Goal: Navigation & Orientation: Find specific page/section

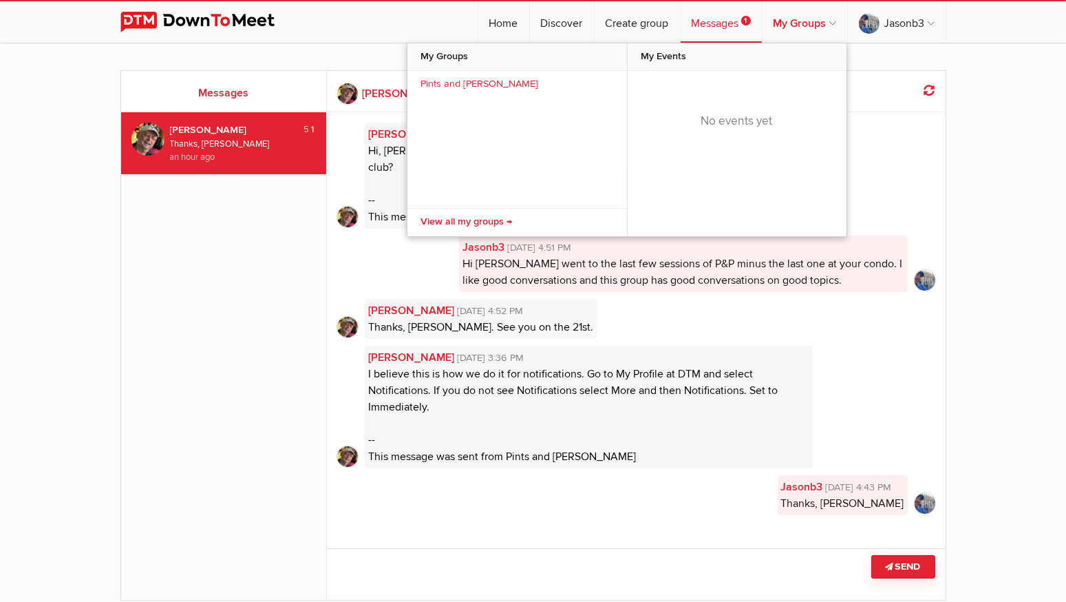
click at [816, 21] on link "My Groups" at bounding box center [805, 21] width 85 height 41
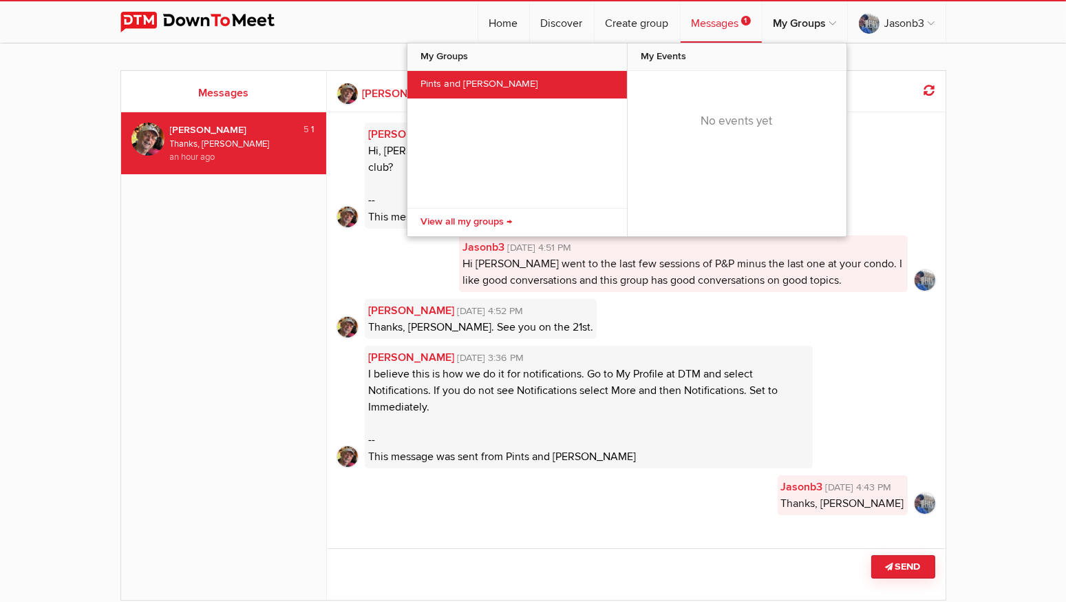
click at [470, 81] on link "Pints and [PERSON_NAME]" at bounding box center [518, 85] width 220 height 28
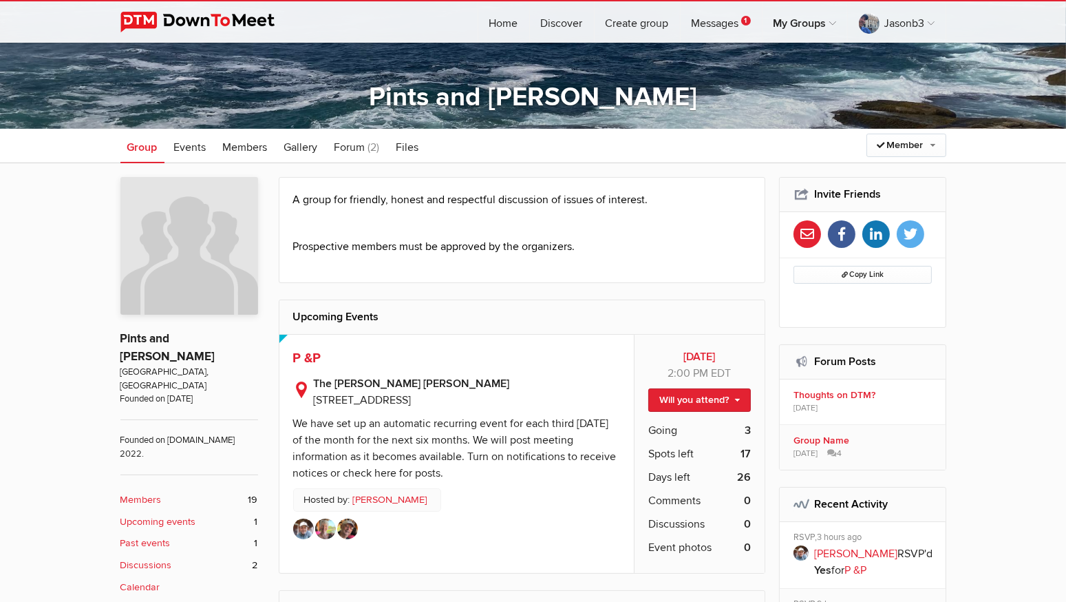
scroll to position [224, 0]
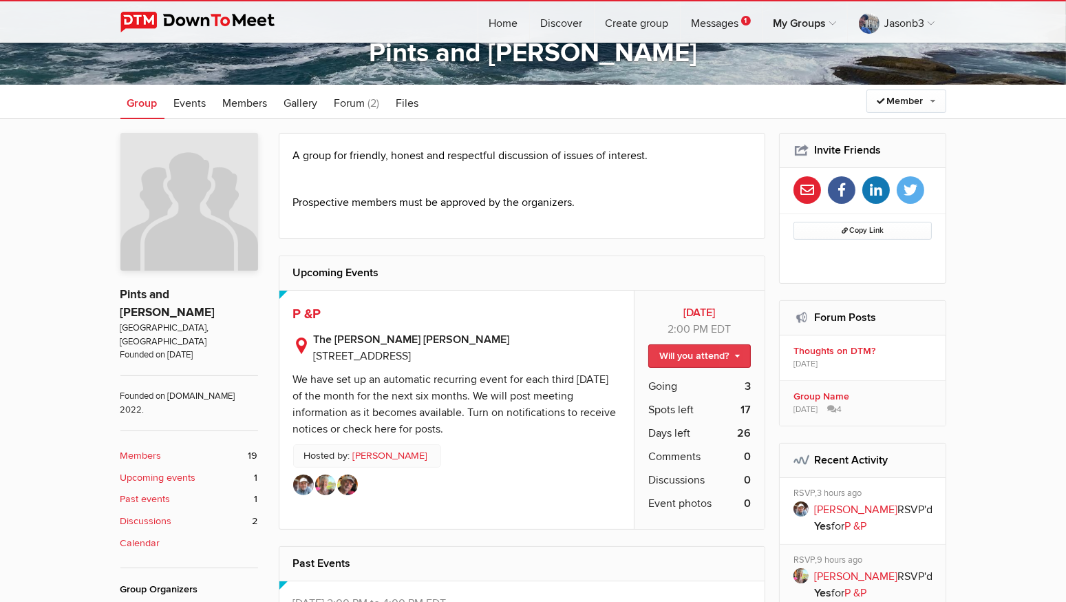
click at [737, 352] on link "Will you attend?" at bounding box center [700, 355] width 103 height 23
click at [655, 382] on link "I'm going" at bounding box center [688, 385] width 124 height 21
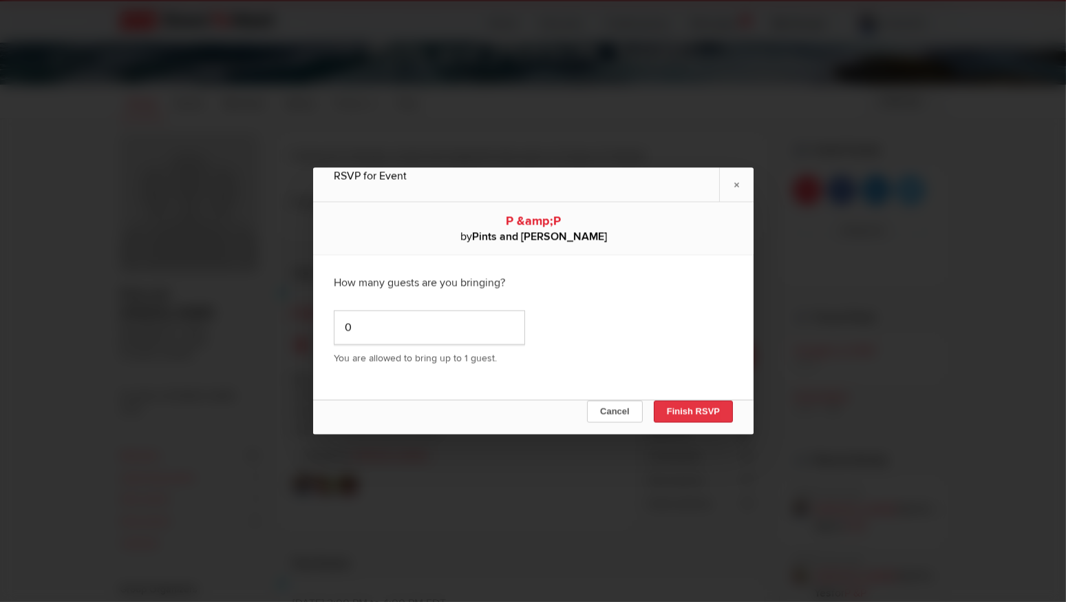
click at [682, 412] on button "Finish RSVP" at bounding box center [692, 412] width 79 height 22
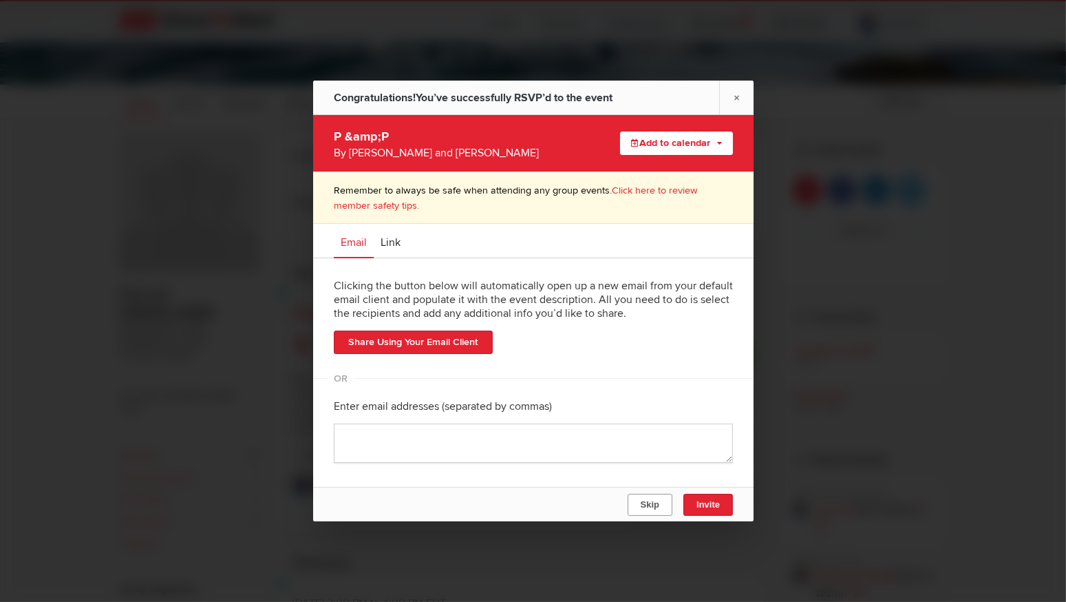
click at [654, 502] on span "Skip" at bounding box center [649, 504] width 19 height 10
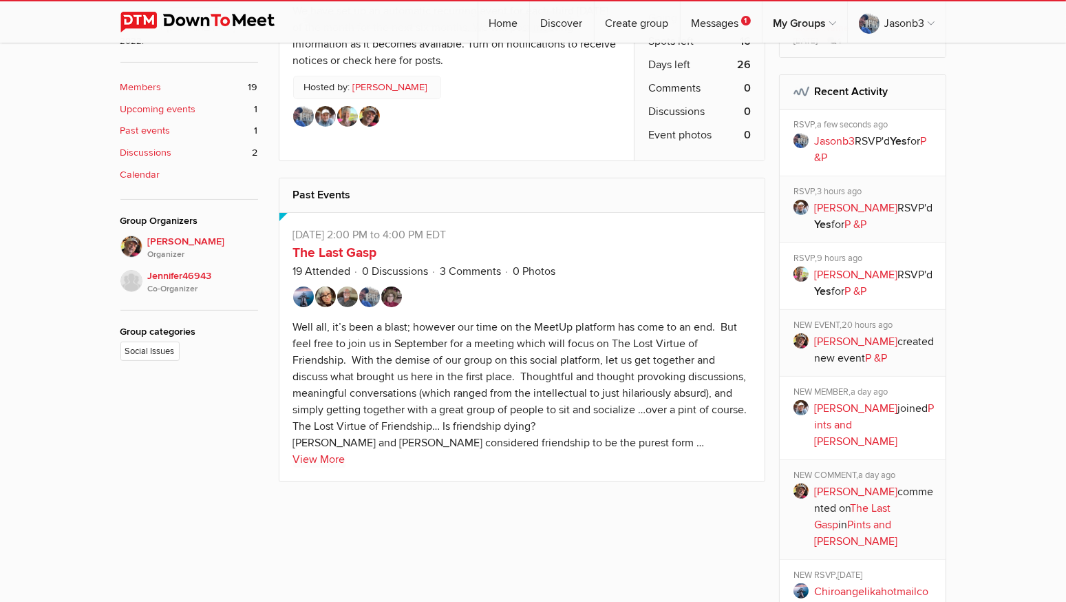
scroll to position [595, 0]
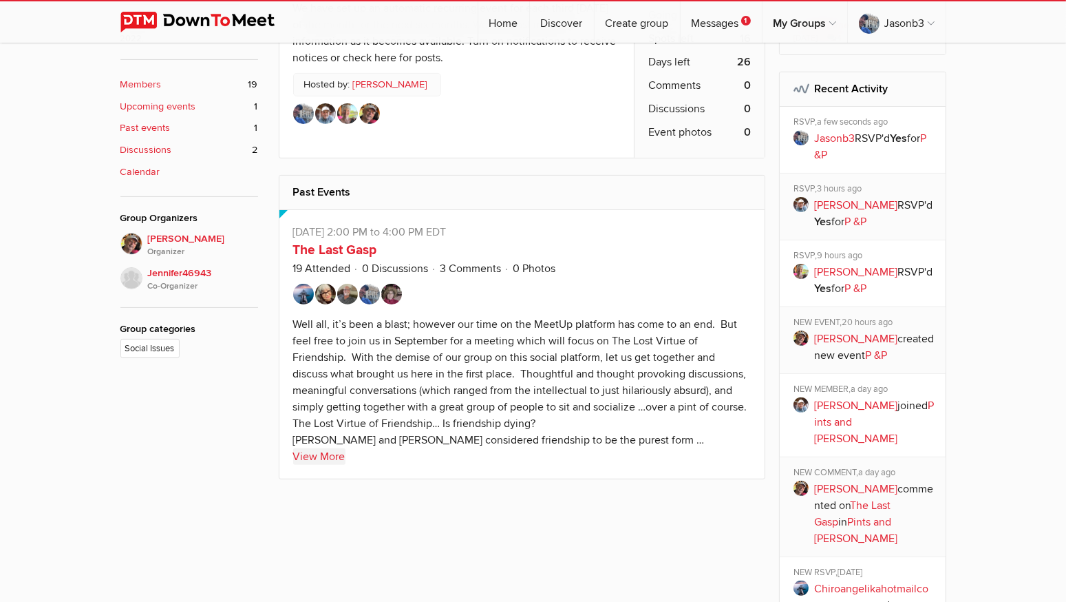
click at [329, 449] on link "View More" at bounding box center [319, 456] width 52 height 17
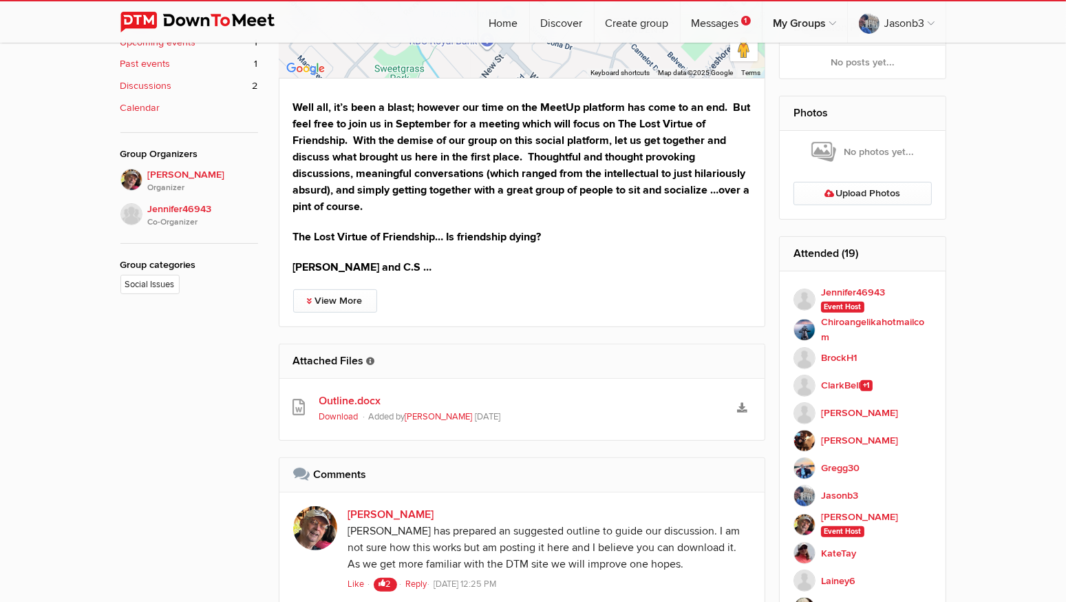
scroll to position [673, 0]
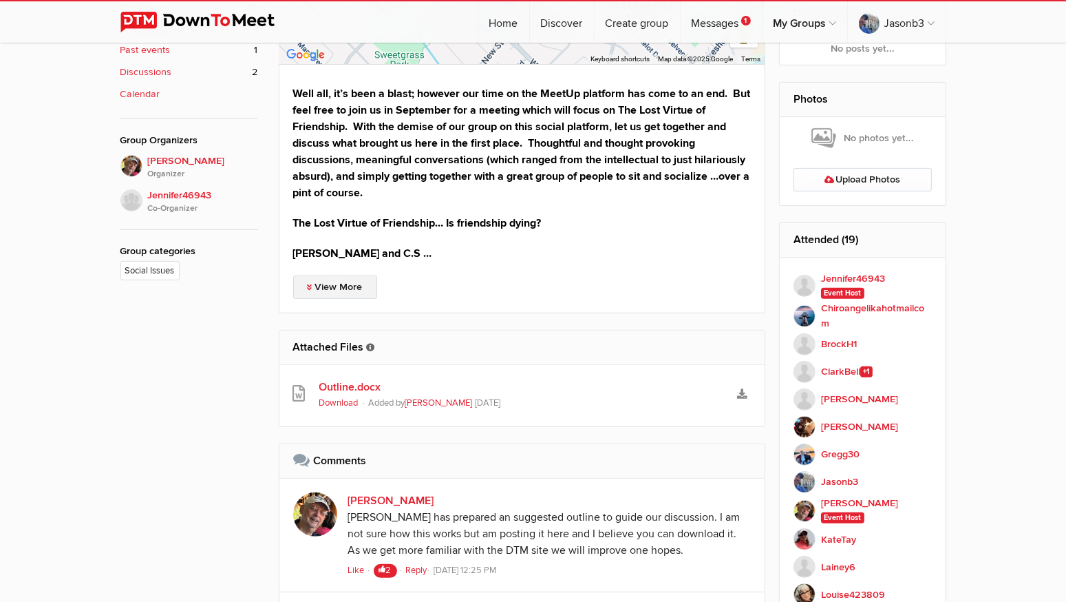
click at [317, 285] on link "View More" at bounding box center [335, 286] width 84 height 23
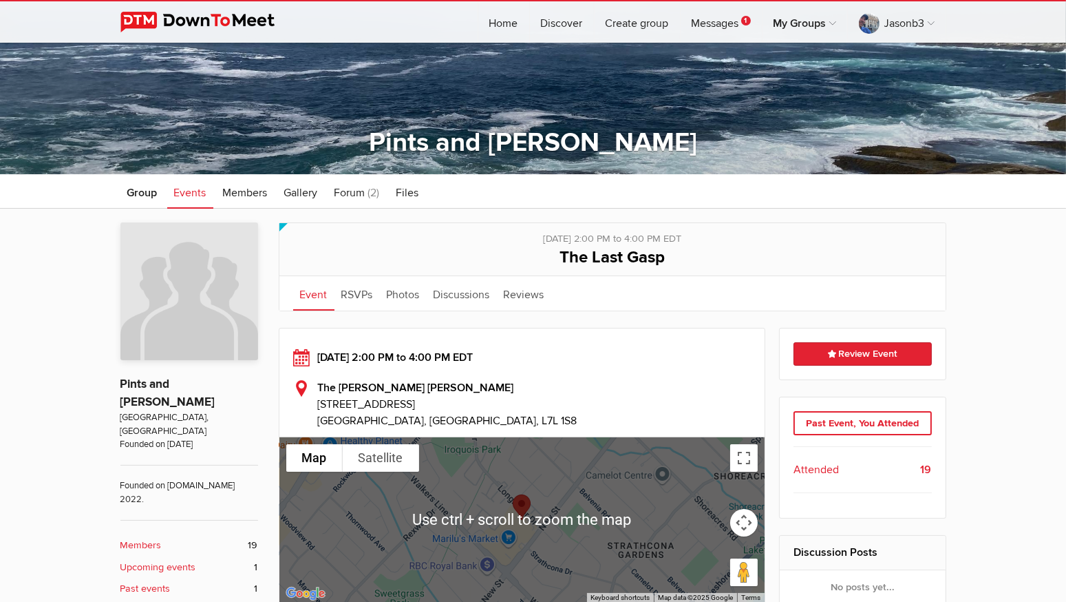
scroll to position [127, 0]
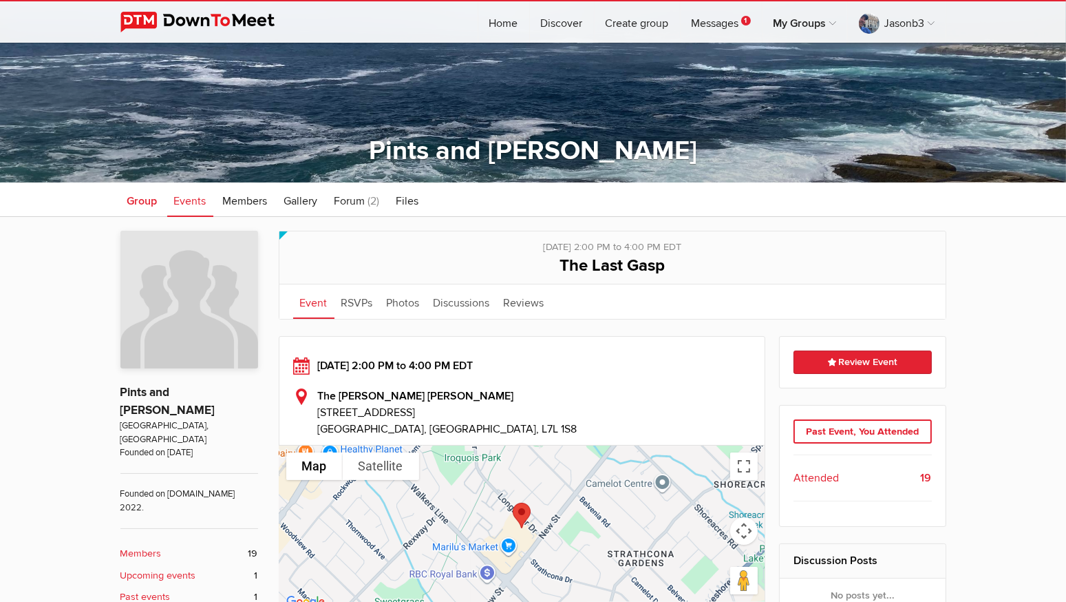
click at [142, 202] on span "Group" at bounding box center [142, 201] width 30 height 14
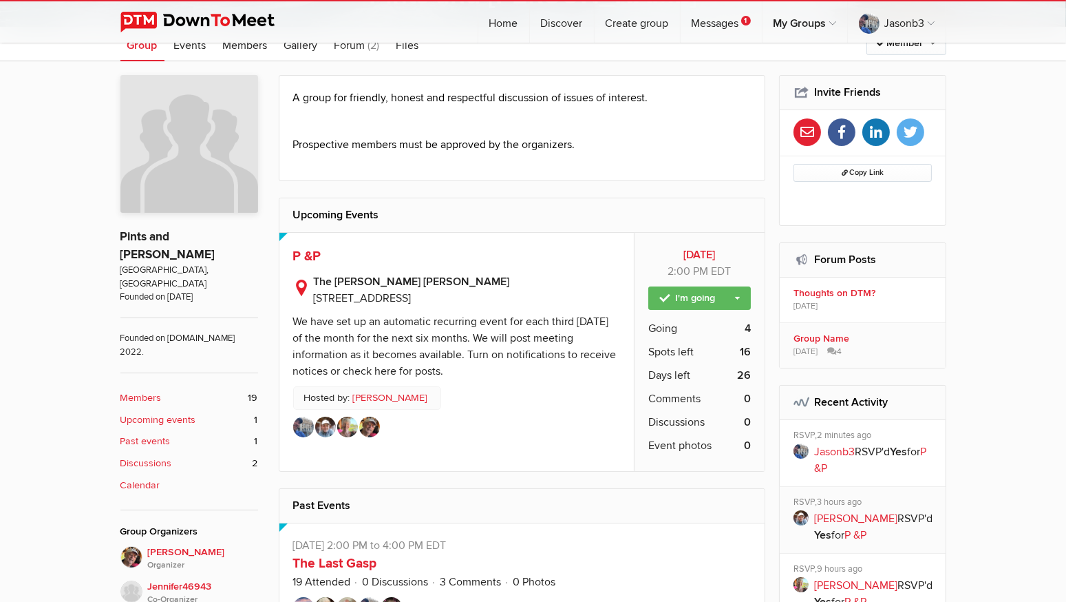
scroll to position [286, 0]
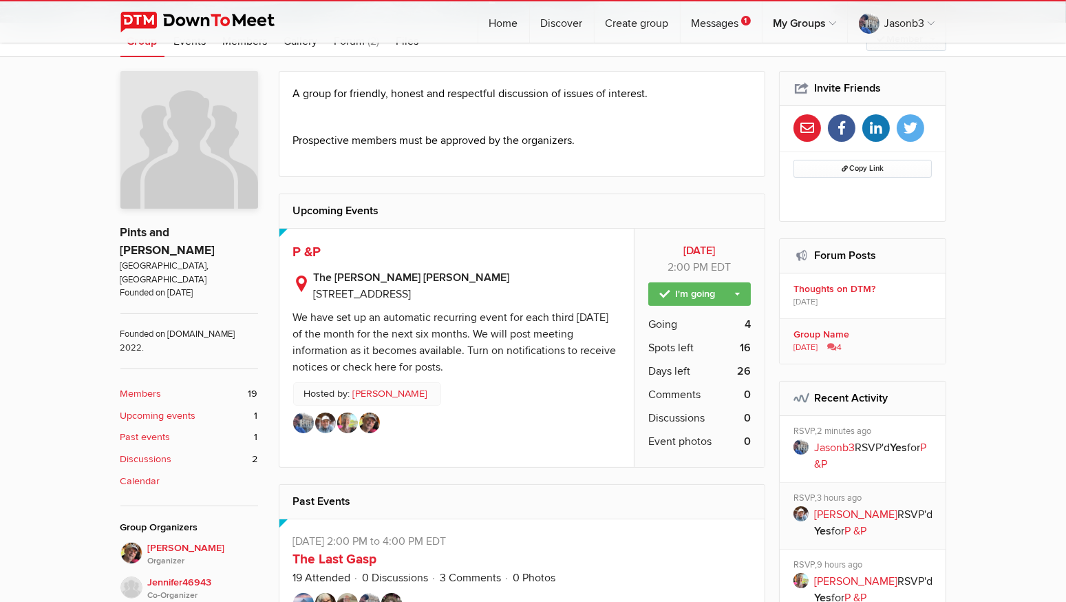
click at [808, 330] on b "Group Name" at bounding box center [865, 334] width 143 height 12
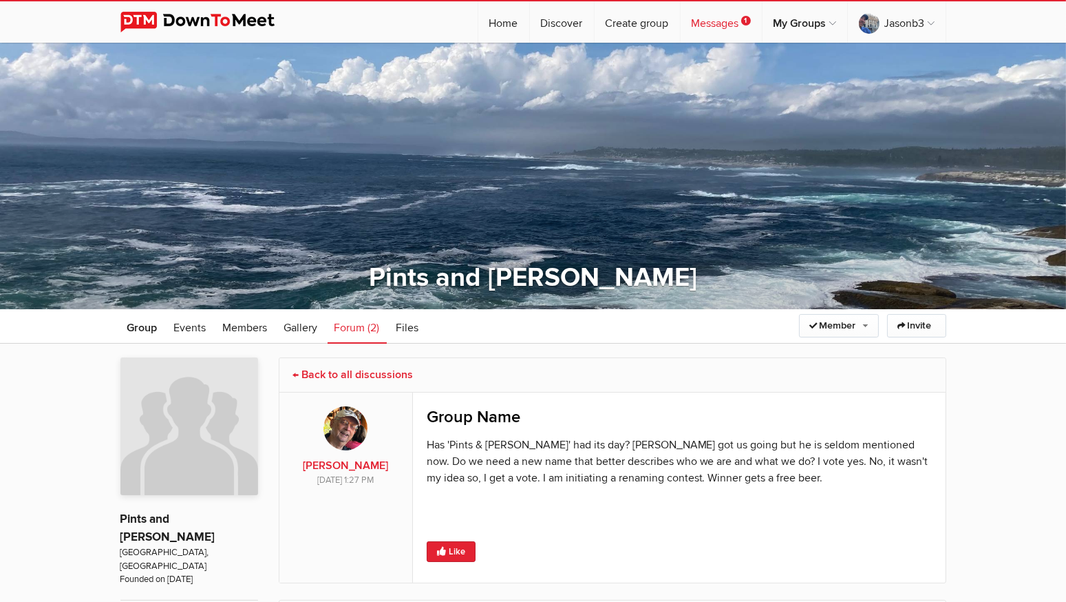
click at [706, 20] on link "Messages 1" at bounding box center [721, 21] width 81 height 41
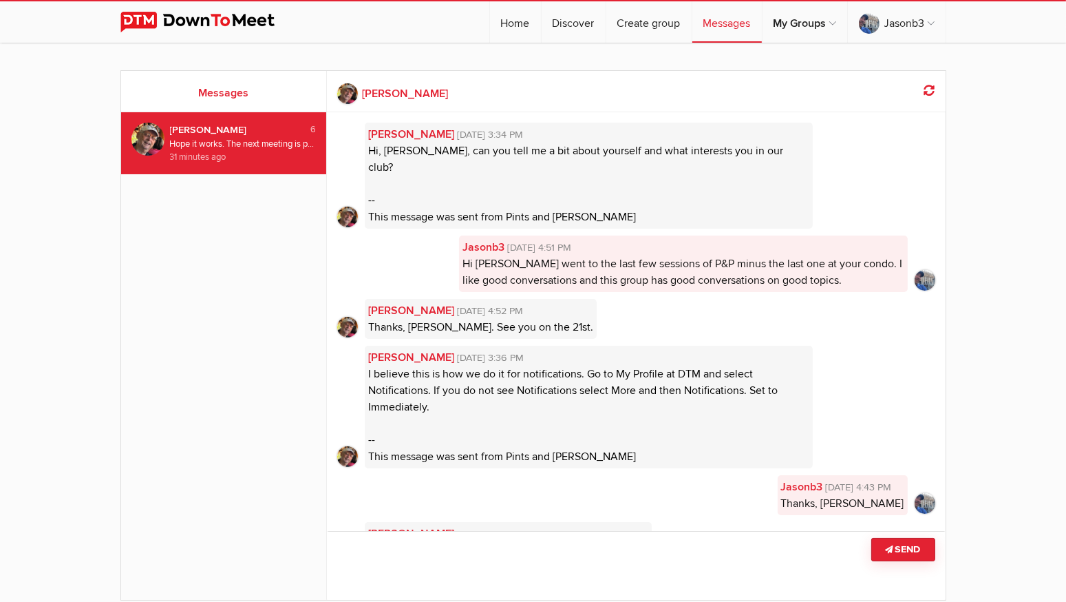
scroll to position [31, 0]
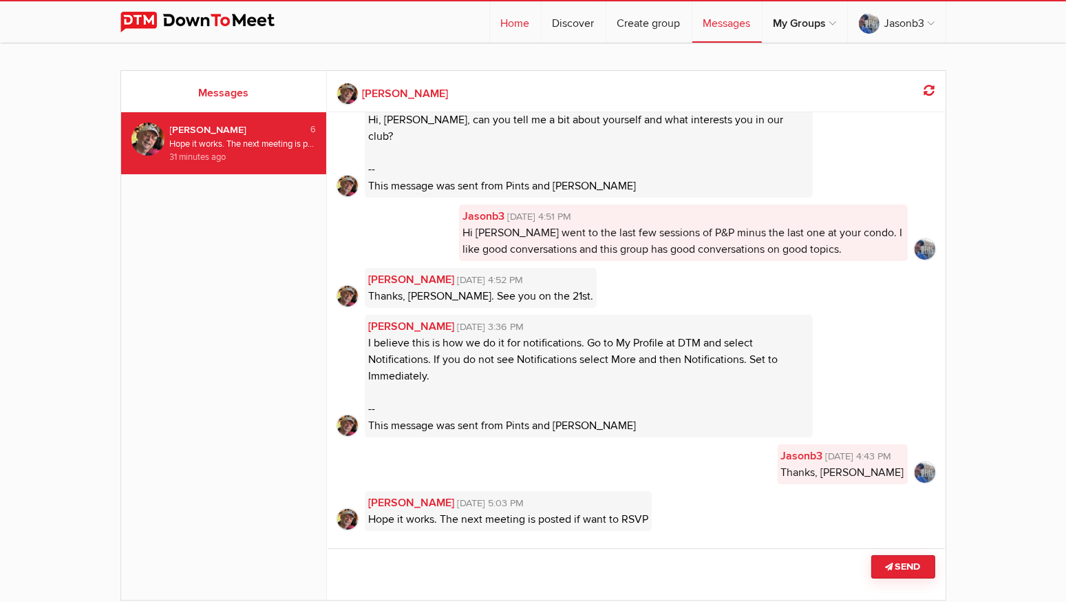
click at [507, 25] on link "Home" at bounding box center [515, 21] width 51 height 41
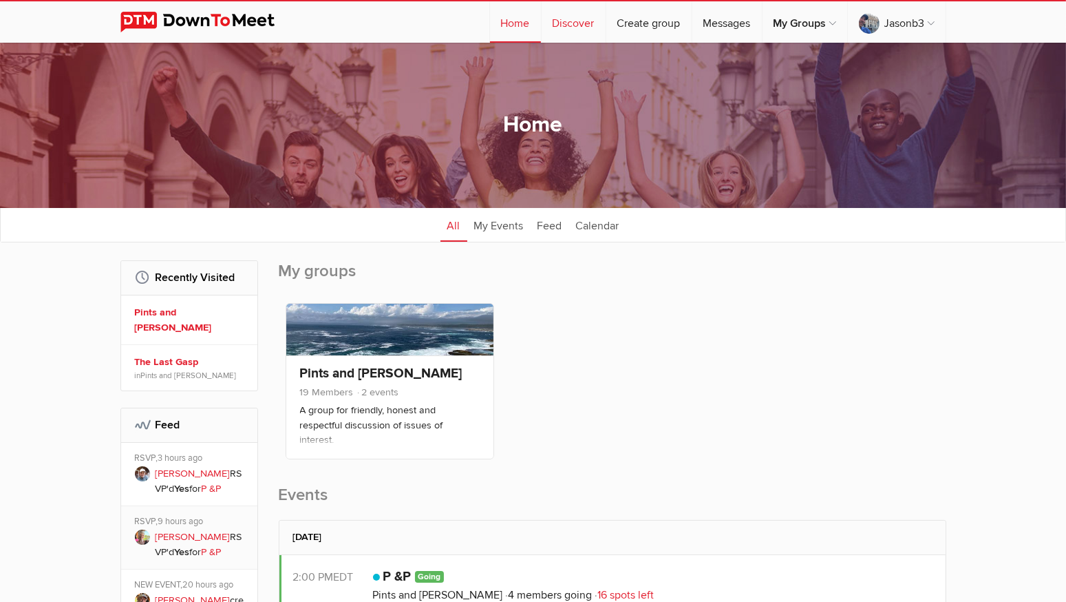
click at [578, 19] on link "Discover" at bounding box center [574, 21] width 64 height 41
select select "null"
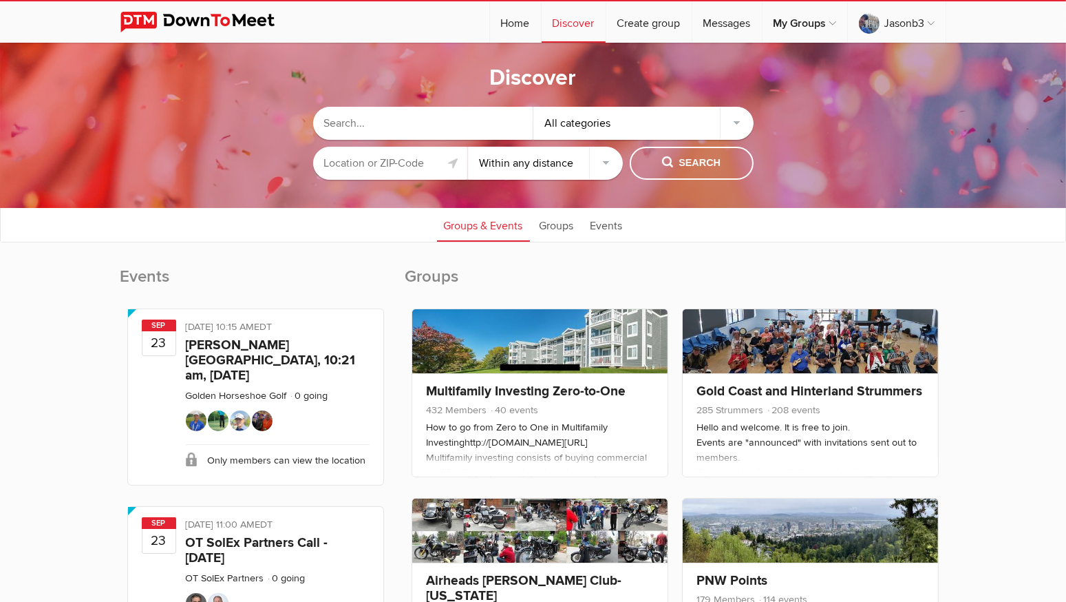
click at [603, 162] on select "Within 10 miles Within 25 miles Within 50 miles Within 100 miles Within any dis…" at bounding box center [545, 163] width 155 height 33
click at [383, 167] on input "text" at bounding box center [390, 163] width 155 height 33
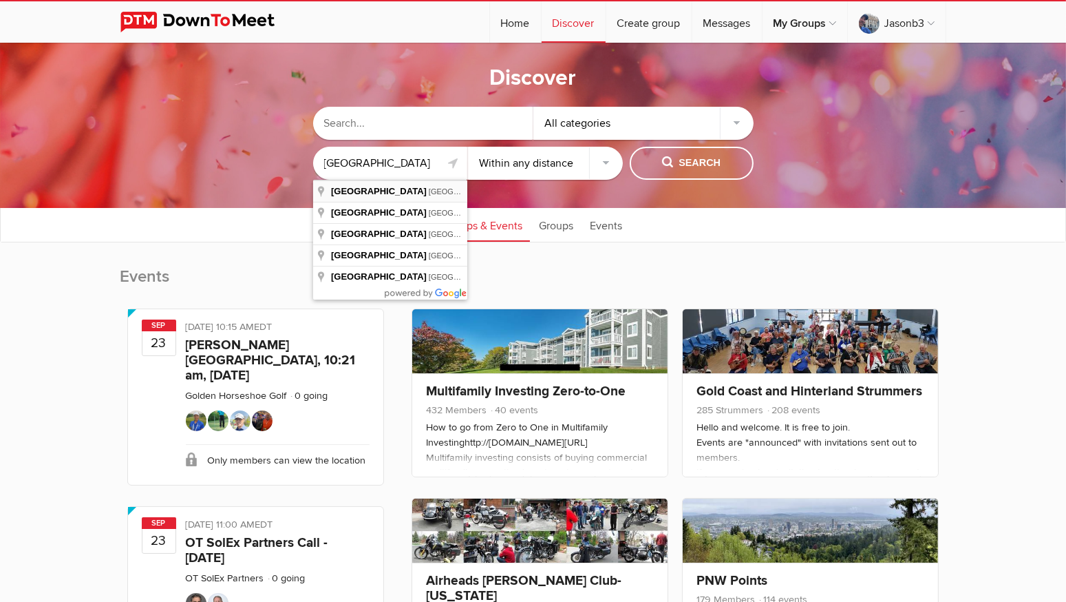
type input "[GEOGRAPHIC_DATA], [GEOGRAPHIC_DATA], [GEOGRAPHIC_DATA]"
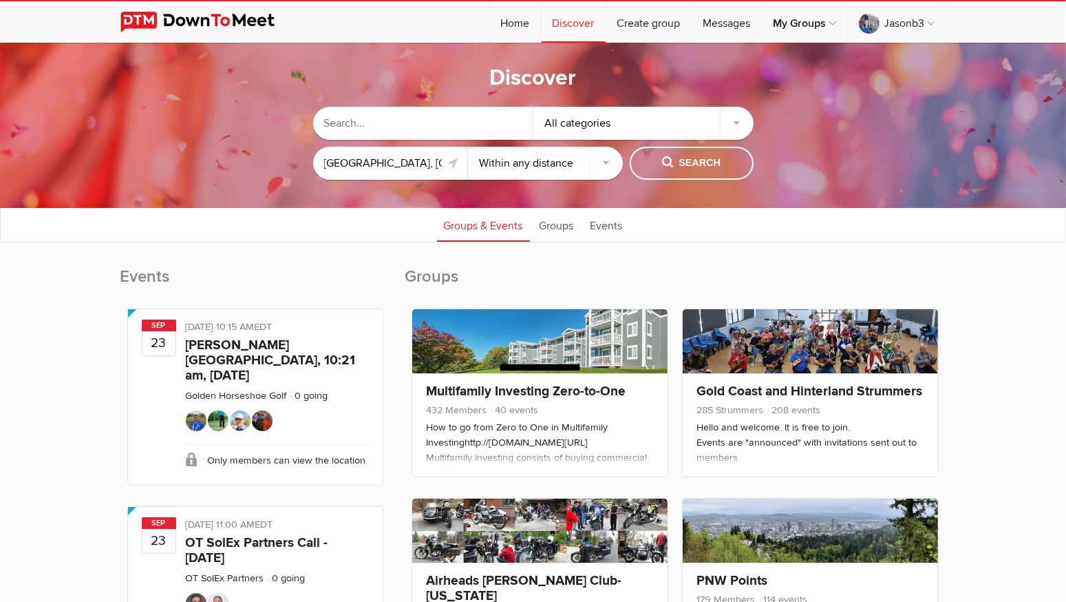
click at [609, 160] on select "Within 10 miles Within 25 miles Within 50 miles Within 100 miles Within any dis…" at bounding box center [545, 163] width 155 height 33
select select "50"
click at [468, 147] on select "Within 10 miles Within 25 miles Within 50 miles Within 100 miles Within any dis…" at bounding box center [545, 163] width 155 height 33
click at [683, 165] on span "Search" at bounding box center [691, 163] width 59 height 15
